Goal: Information Seeking & Learning: Learn about a topic

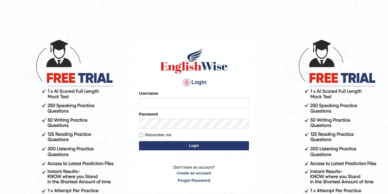
type input "razib_parramatta"
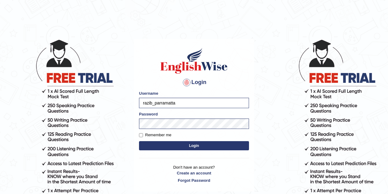
drag, startPoint x: 201, startPoint y: 101, endPoint x: 98, endPoint y: 106, distance: 103.3
click at [98, 106] on body "Login Please fix the following errors: Username razib_parramatta Password Remem…" at bounding box center [194, 117] width 388 height 194
type input "pujan_parramatta"
click at [180, 144] on button "Login" at bounding box center [194, 145] width 110 height 9
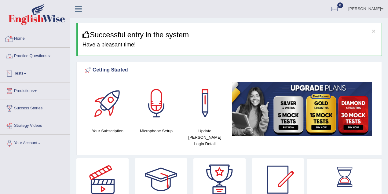
click at [21, 58] on link "Practice Questions" at bounding box center [35, 55] width 70 height 15
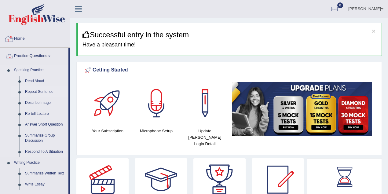
click at [35, 92] on link "Repeat Sentence" at bounding box center [45, 91] width 46 height 11
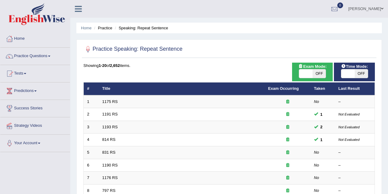
click at [307, 73] on span at bounding box center [305, 73] width 13 height 9
checkbox input "true"
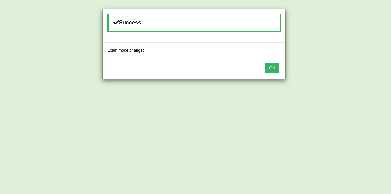
click at [273, 68] on button "OK" at bounding box center [272, 68] width 14 height 10
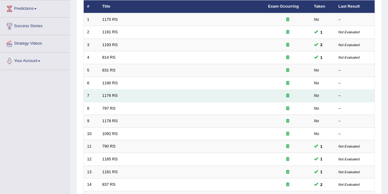
scroll to position [108, 0]
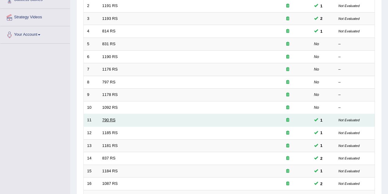
click at [110, 117] on link "790 RS" at bounding box center [108, 119] width 13 height 5
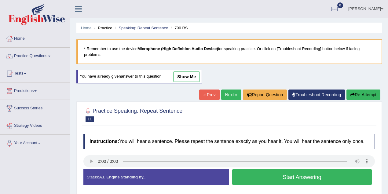
click at [183, 79] on link "show me" at bounding box center [186, 76] width 27 height 10
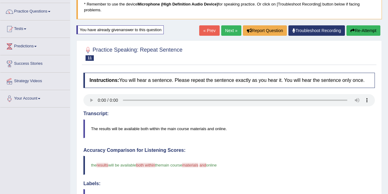
scroll to position [30, 0]
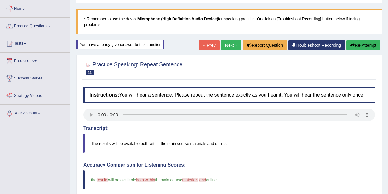
click at [223, 47] on link "Next »" at bounding box center [231, 45] width 20 height 10
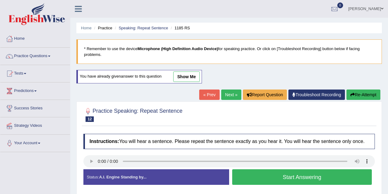
click at [189, 81] on link "show me" at bounding box center [186, 76] width 27 height 10
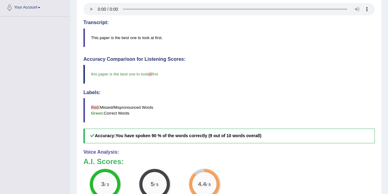
scroll to position [30, 0]
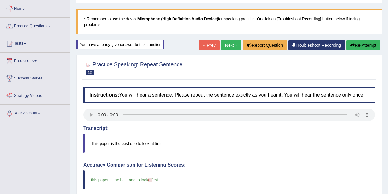
click at [228, 48] on link "Next »" at bounding box center [231, 45] width 20 height 10
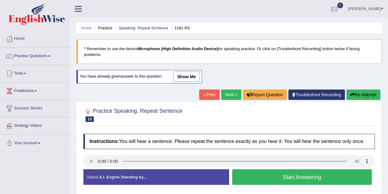
click at [183, 74] on link "show me" at bounding box center [186, 76] width 27 height 10
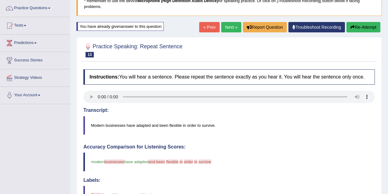
scroll to position [30, 0]
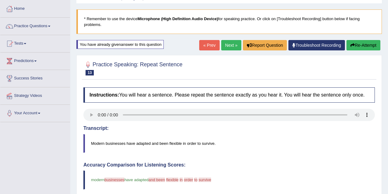
click at [232, 45] on link "Next »" at bounding box center [231, 45] width 20 height 10
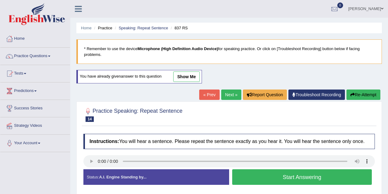
click at [183, 76] on link "show me" at bounding box center [186, 76] width 27 height 10
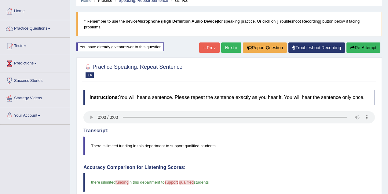
scroll to position [3, 0]
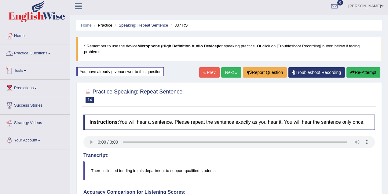
click at [42, 55] on link "Practice Questions" at bounding box center [35, 52] width 70 height 15
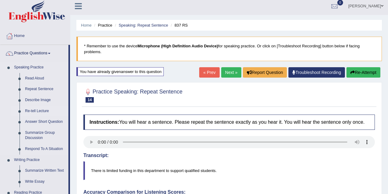
click at [40, 112] on link "Re-tell Lecture" at bounding box center [45, 111] width 46 height 11
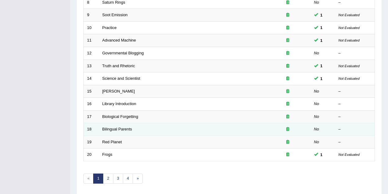
scroll to position [207, 0]
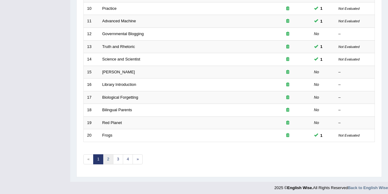
click at [110, 156] on link "2" at bounding box center [108, 159] width 10 height 10
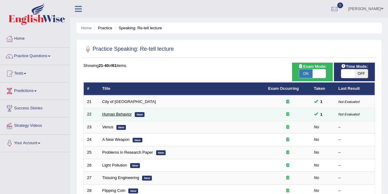
click at [118, 115] on link "Human Behavior" at bounding box center [117, 114] width 30 height 5
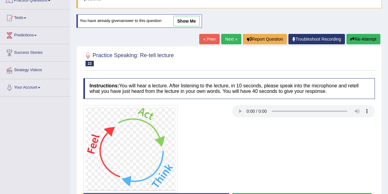
scroll to position [27, 0]
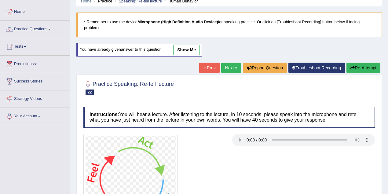
click at [208, 65] on link "« Prev" at bounding box center [209, 68] width 20 height 10
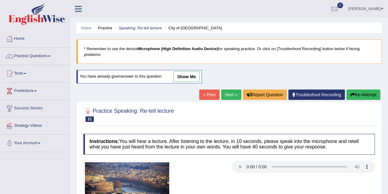
click at [230, 93] on link "Next »" at bounding box center [231, 94] width 20 height 10
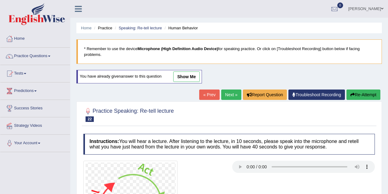
click at [191, 78] on link "show me" at bounding box center [186, 76] width 27 height 10
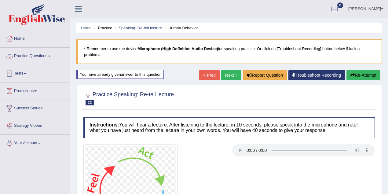
click at [36, 59] on link "Practice Questions" at bounding box center [35, 55] width 70 height 15
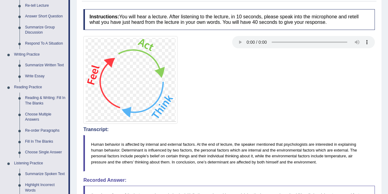
scroll to position [88, 0]
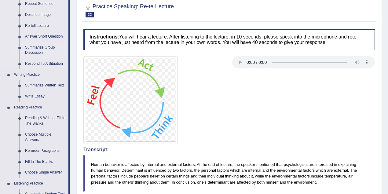
click at [49, 47] on link "Summarize Group Discussion" at bounding box center [45, 50] width 46 height 16
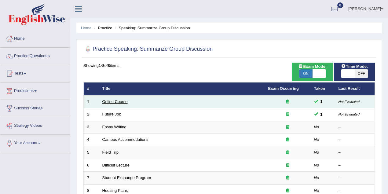
click at [119, 101] on link "Online Course" at bounding box center [114, 101] width 25 height 5
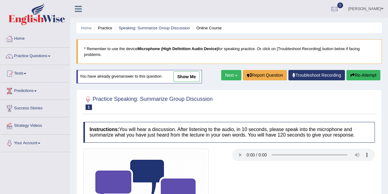
click at [189, 78] on link "show me" at bounding box center [186, 76] width 27 height 10
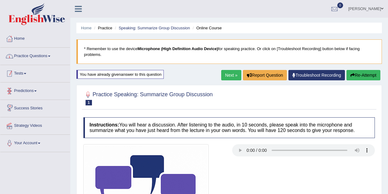
click at [34, 54] on link "Practice Questions" at bounding box center [35, 55] width 70 height 15
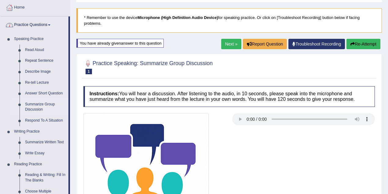
scroll to position [54, 0]
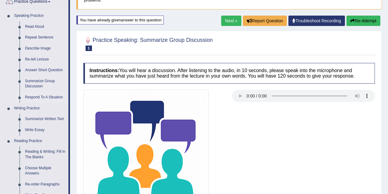
click at [44, 99] on link "Respond To A Situation" at bounding box center [45, 97] width 46 height 11
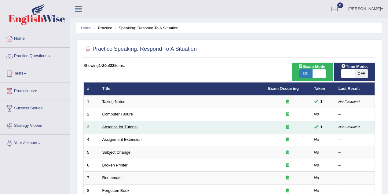
click at [129, 126] on link "Absence for Tutorial" at bounding box center [119, 127] width 35 height 5
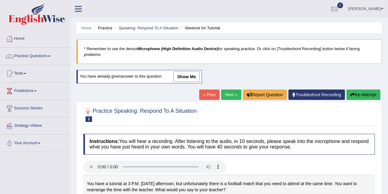
click at [196, 73] on link "show me" at bounding box center [186, 76] width 27 height 10
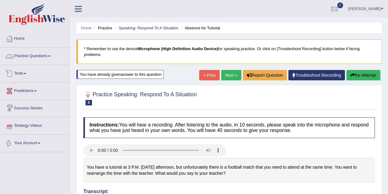
click at [36, 60] on link "Practice Questions" at bounding box center [35, 55] width 70 height 15
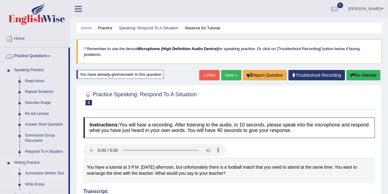
click at [48, 176] on link "Summarize Written Text" at bounding box center [45, 173] width 46 height 11
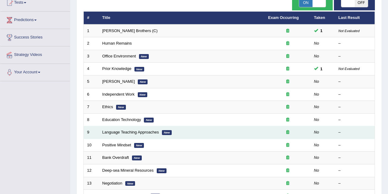
scroll to position [54, 0]
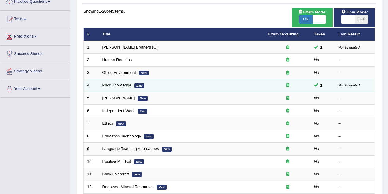
click at [124, 87] on link "Prior Knowledge" at bounding box center [116, 85] width 29 height 5
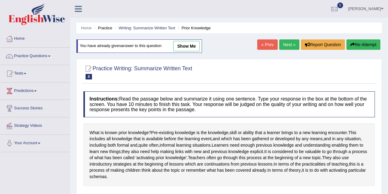
click at [192, 43] on link "show me" at bounding box center [186, 46] width 27 height 10
type textarea "The passage outlines pre-existing knowledge, explaining that it includes all ed…"
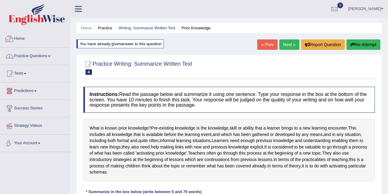
click at [29, 54] on link "Practice Questions" at bounding box center [35, 55] width 70 height 15
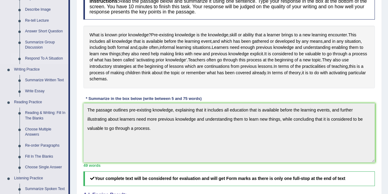
scroll to position [108, 0]
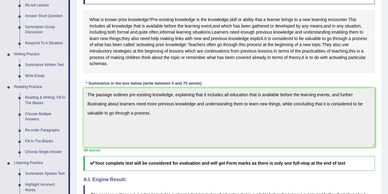
click at [45, 66] on link "Summarize Written Text" at bounding box center [45, 65] width 46 height 11
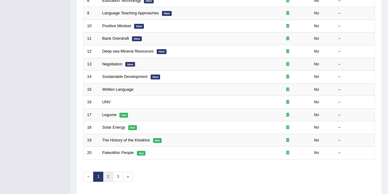
click at [107, 173] on link "2" at bounding box center [108, 177] width 10 height 10
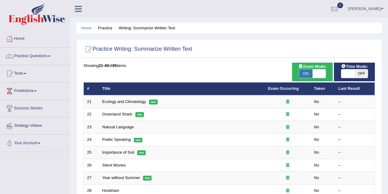
click at [320, 74] on span at bounding box center [318, 73] width 13 height 9
checkbox input "false"
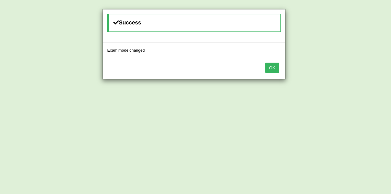
click at [269, 67] on button "OK" at bounding box center [272, 68] width 14 height 10
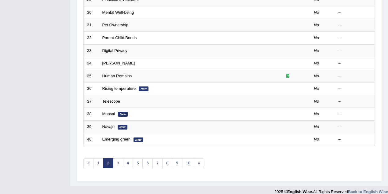
scroll to position [207, 0]
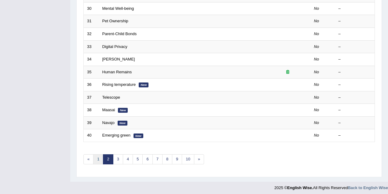
click at [94, 159] on link "1" at bounding box center [98, 159] width 10 height 10
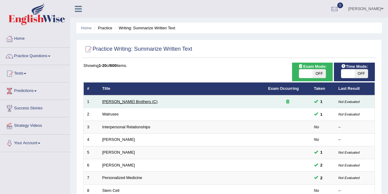
click at [122, 99] on link "Wright Brothers (C)" at bounding box center [129, 101] width 55 height 5
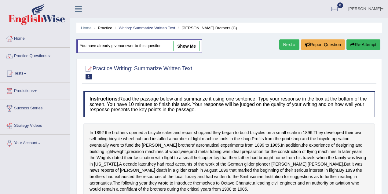
click at [189, 46] on link "show me" at bounding box center [186, 46] width 27 height 10
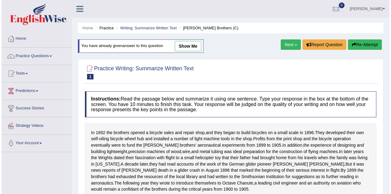
type textarea "In 1892 the brothers opened a bicycle sales and repair shop, and they start to …"
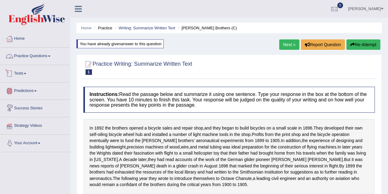
click at [23, 54] on link "Practice Questions" at bounding box center [35, 55] width 70 height 15
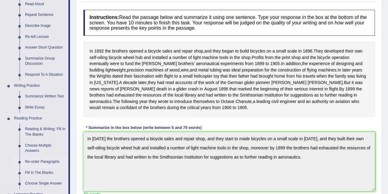
scroll to position [108, 0]
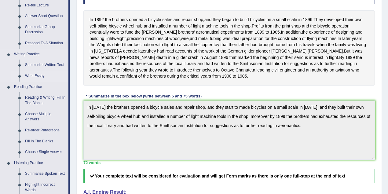
click at [38, 77] on link "Write Essay" at bounding box center [45, 75] width 46 height 11
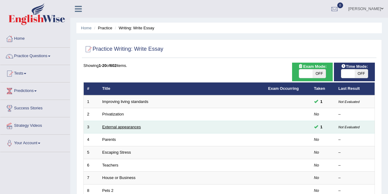
click at [118, 128] on link "External appearances" at bounding box center [121, 127] width 38 height 5
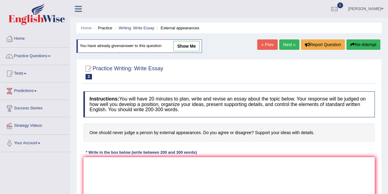
click at [193, 48] on link "show me" at bounding box center [186, 46] width 27 height 10
type textarea "The increasing influence of judging a person by external apperances on our live…"
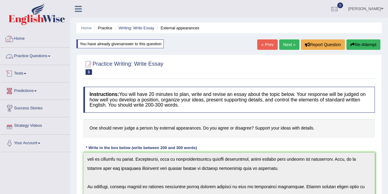
click at [14, 37] on link "Home" at bounding box center [35, 37] width 70 height 15
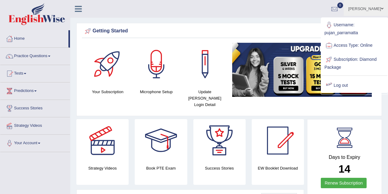
click at [335, 85] on link "Log out" at bounding box center [354, 85] width 66 height 14
